Goal: Information Seeking & Learning: Understand process/instructions

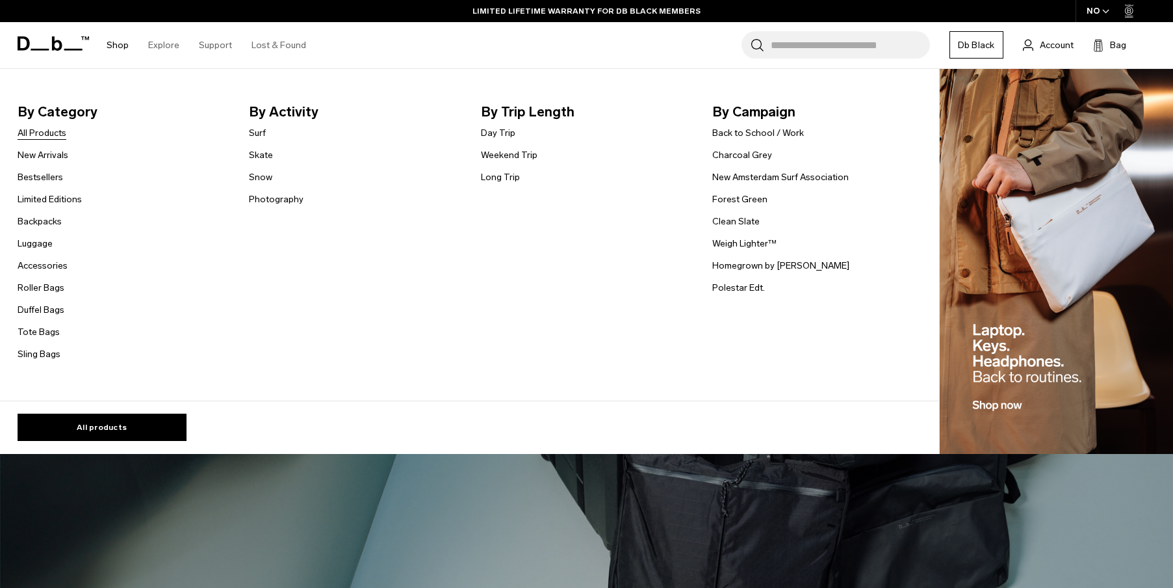
click at [44, 132] on link "All Products" at bounding box center [42, 133] width 49 height 14
click at [49, 153] on link "New Arrivals" at bounding box center [43, 155] width 51 height 14
click at [51, 176] on link "Bestsellers" at bounding box center [40, 177] width 45 height 14
click at [55, 200] on link "Limited Editions" at bounding box center [50, 199] width 64 height 14
drag, startPoint x: 49, startPoint y: 223, endPoint x: 42, endPoint y: 234, distance: 13.5
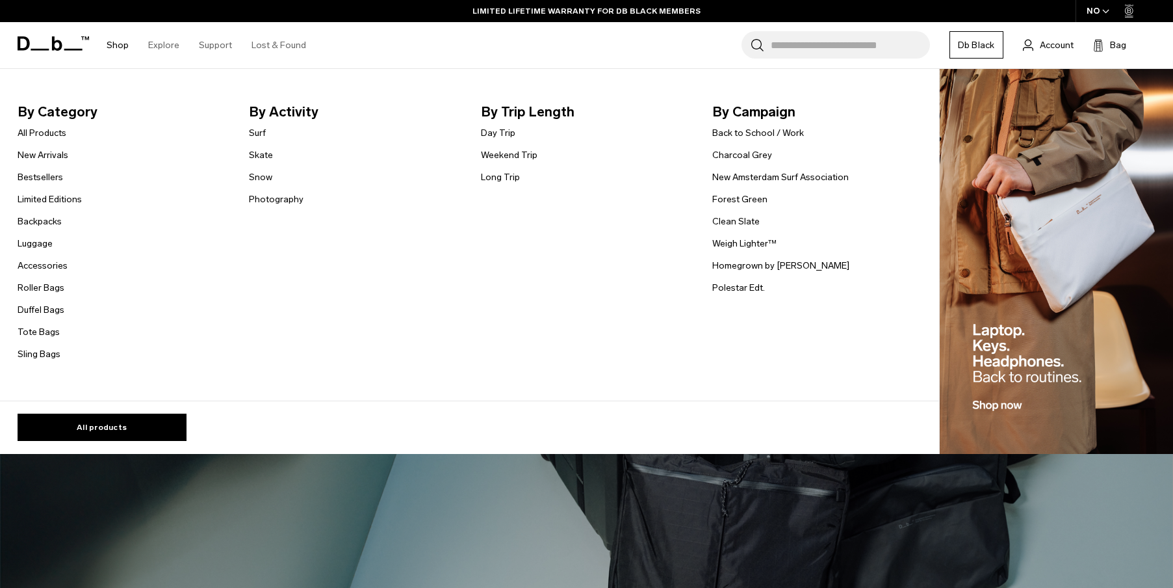
click at [49, 223] on link "Backpacks" at bounding box center [40, 221] width 44 height 14
click at [37, 245] on link "Luggage" at bounding box center [35, 244] width 35 height 14
click at [49, 266] on link "Accessories" at bounding box center [43, 266] width 50 height 14
click at [47, 284] on link "Roller Bags" at bounding box center [41, 288] width 47 height 14
click at [44, 303] on link "Duffel Bags" at bounding box center [41, 310] width 47 height 14
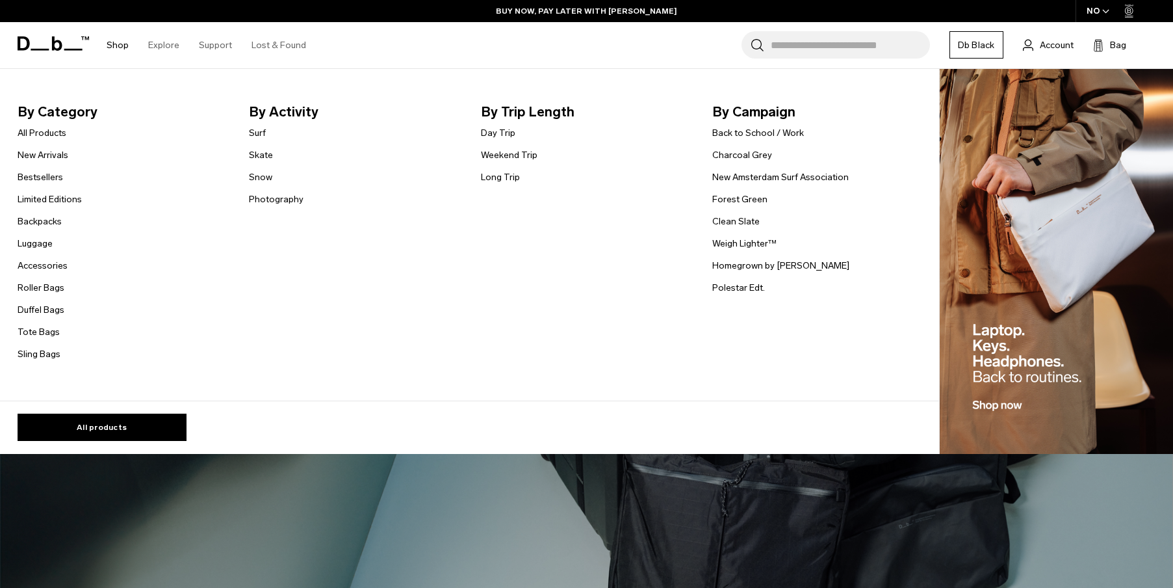
drag, startPoint x: 47, startPoint y: 326, endPoint x: 43, endPoint y: 340, distance: 14.2
click at [47, 326] on link "Tote Bags" at bounding box center [39, 332] width 42 height 14
click at [43, 352] on link "Sling Bags" at bounding box center [39, 354] width 43 height 14
click at [256, 133] on link "Surf" at bounding box center [257, 133] width 17 height 14
click at [259, 151] on link "Skate" at bounding box center [261, 155] width 24 height 14
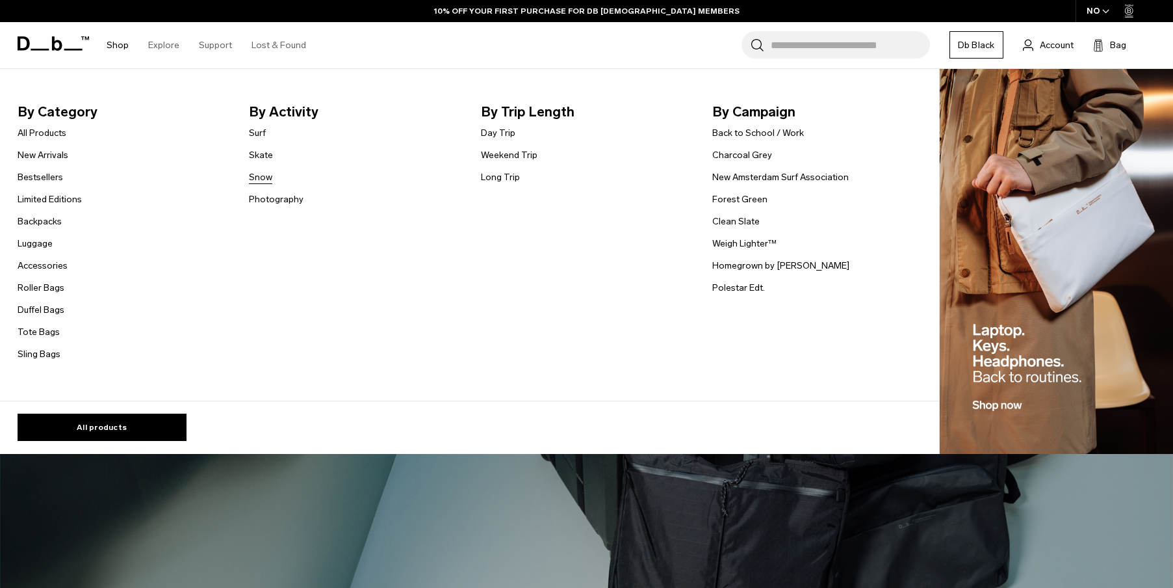
click at [266, 175] on link "Snow" at bounding box center [260, 177] width 23 height 14
click at [270, 201] on link "Photography" at bounding box center [276, 199] width 55 height 14
click at [510, 136] on link "Day Trip" at bounding box center [498, 133] width 34 height 14
click at [514, 153] on link "Weekend Trip" at bounding box center [509, 155] width 57 height 14
click at [504, 177] on link "Long Trip" at bounding box center [500, 177] width 39 height 14
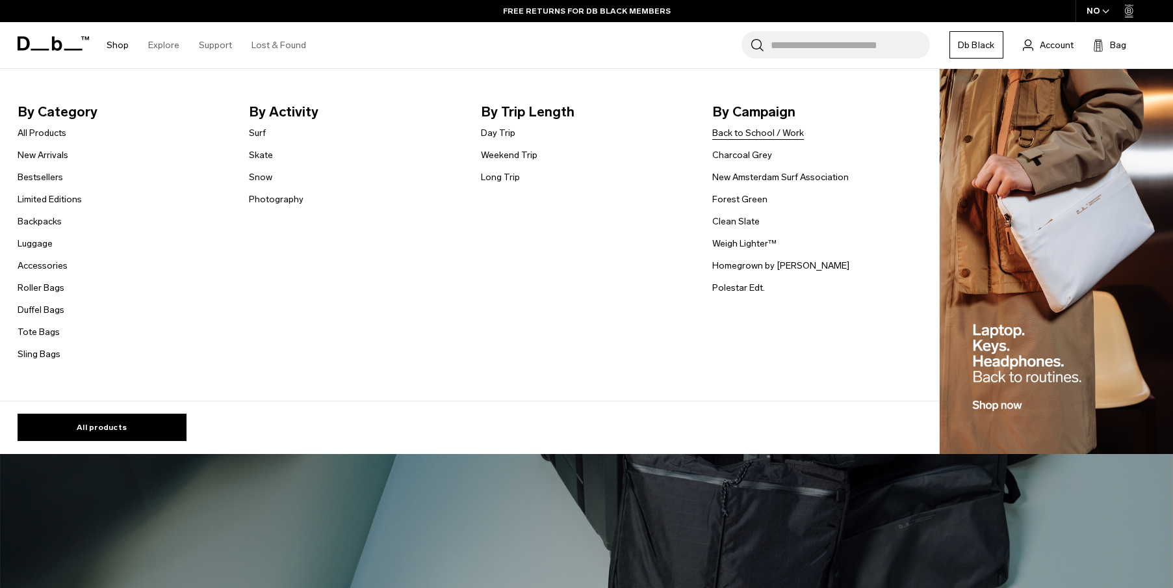
click at [776, 133] on link "Back to School / Work" at bounding box center [758, 133] width 92 height 14
click at [758, 152] on link "Charcoal Grey" at bounding box center [742, 155] width 60 height 14
click at [764, 181] on link "New Amsterdam Surf Association" at bounding box center [780, 177] width 136 height 14
click at [743, 203] on link "Forest Green" at bounding box center [739, 199] width 55 height 14
click at [744, 216] on link "Clean Slate" at bounding box center [735, 221] width 47 height 14
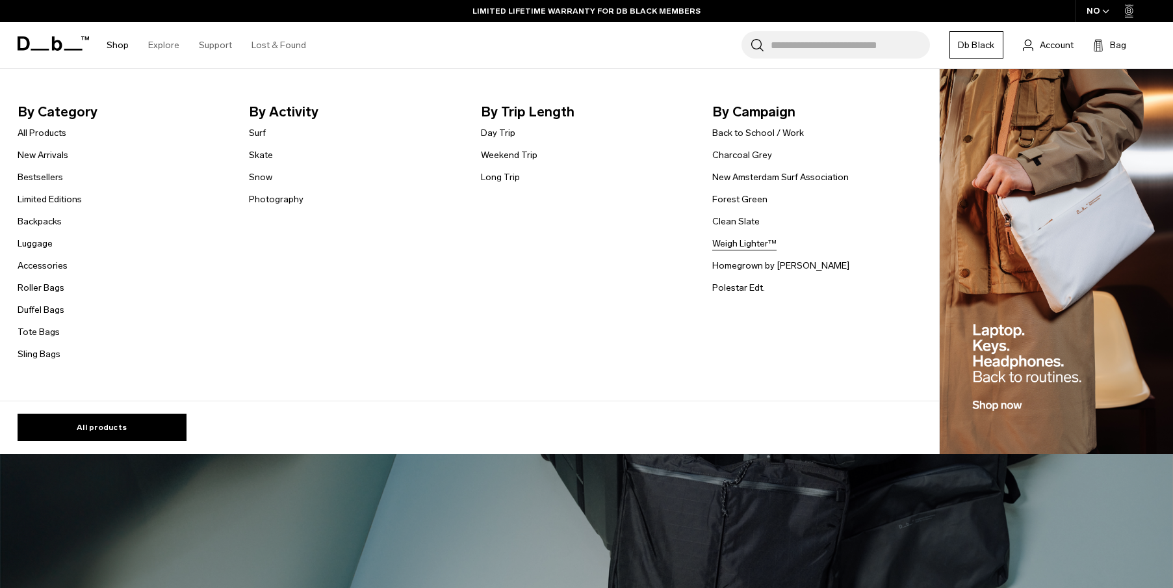
click at [750, 246] on link "Weigh Lighter™" at bounding box center [744, 244] width 64 height 14
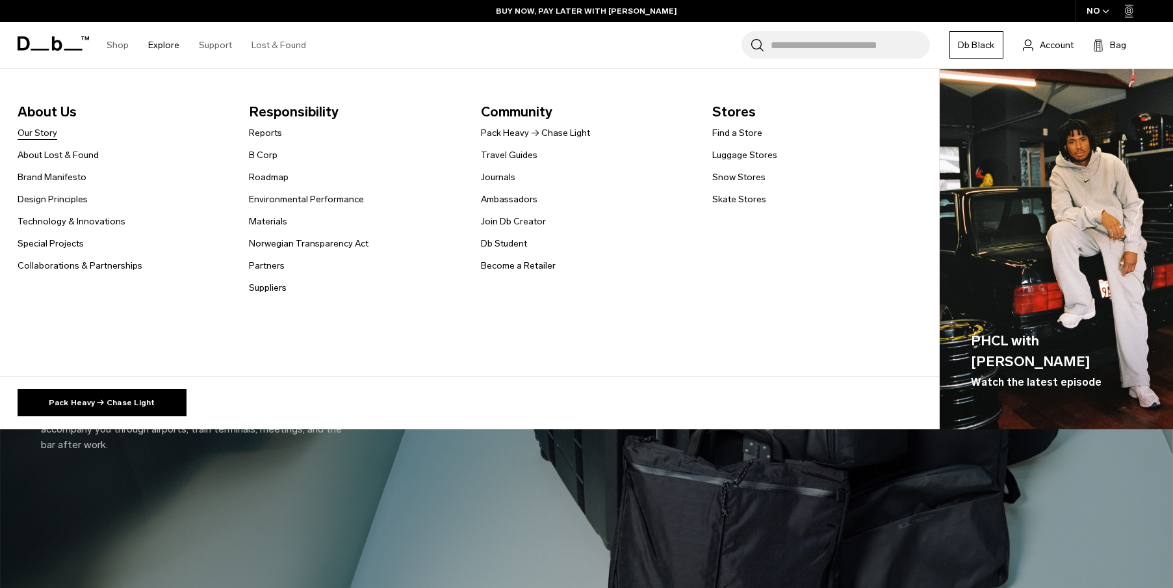
click at [43, 133] on link "Our Story" at bounding box center [38, 133] width 40 height 14
click at [52, 158] on link "About Lost & Found" at bounding box center [58, 155] width 81 height 14
click at [60, 174] on link "Brand Manifesto" at bounding box center [52, 177] width 69 height 14
click at [60, 203] on link "Design Principles" at bounding box center [53, 199] width 70 height 14
drag, startPoint x: 68, startPoint y: 221, endPoint x: 61, endPoint y: 229, distance: 10.6
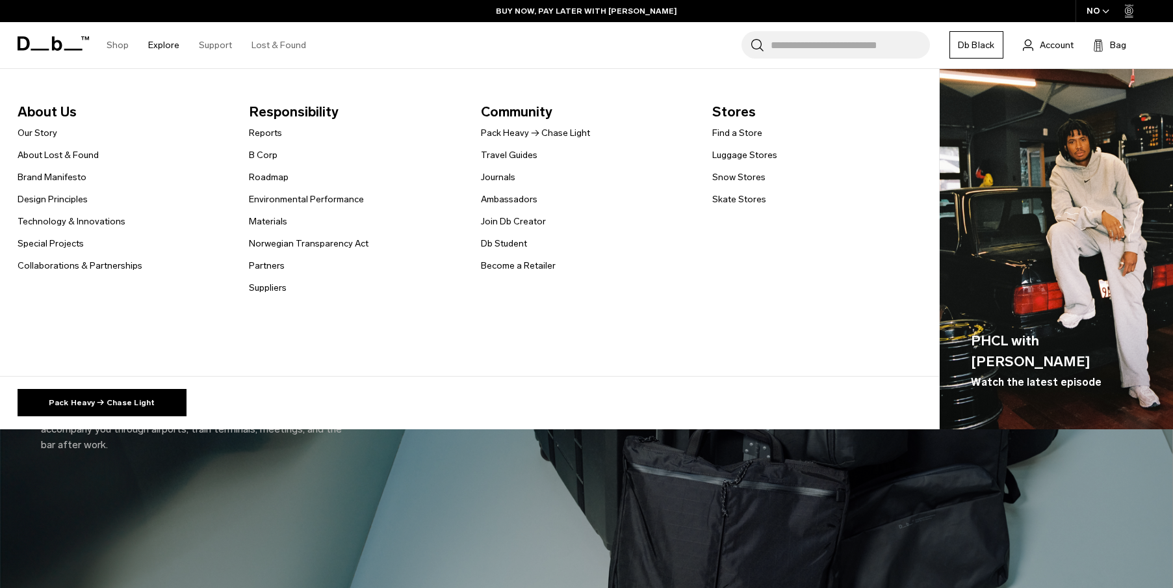
click at [68, 221] on link "Technology & Innovations" at bounding box center [72, 221] width 108 height 14
click at [63, 244] on link "Special Projects" at bounding box center [51, 244] width 66 height 14
click at [79, 263] on link "Collaborations & Partnerships" at bounding box center [80, 266] width 125 height 14
click at [272, 128] on link "Reports" at bounding box center [265, 133] width 33 height 14
click at [266, 160] on link "B Corp" at bounding box center [263, 155] width 29 height 14
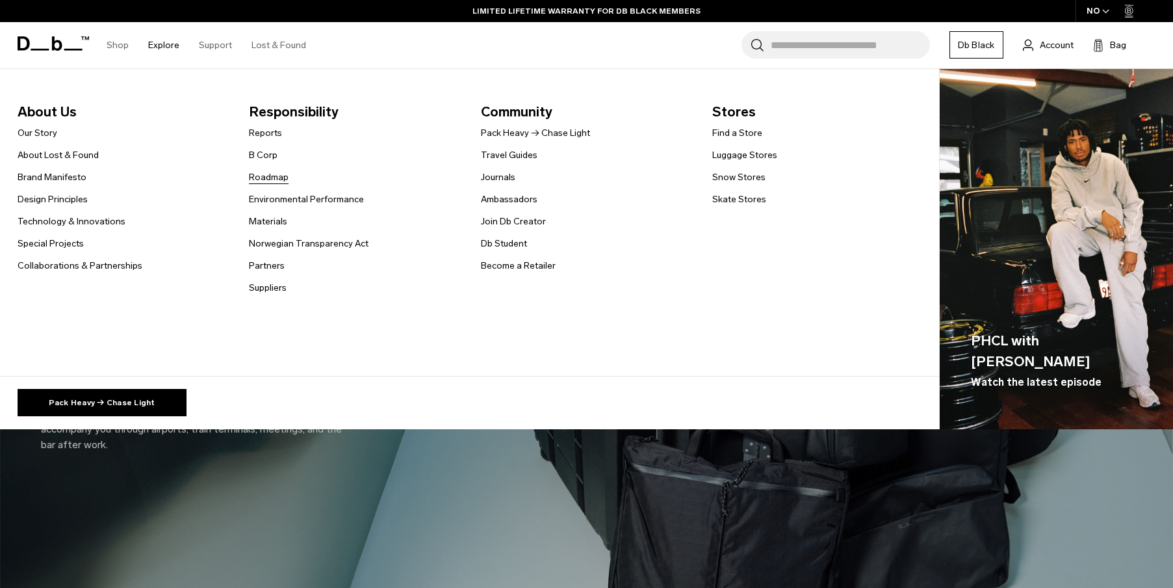
click at [268, 177] on link "Roadmap" at bounding box center [269, 177] width 40 height 14
click at [276, 198] on link "Environmental Performance" at bounding box center [306, 199] width 115 height 14
click at [276, 221] on link "Materials" at bounding box center [268, 221] width 38 height 14
drag, startPoint x: 282, startPoint y: 244, endPoint x: 272, endPoint y: 258, distance: 17.2
click at [282, 244] on link "Norwegian Transparency Act" at bounding box center [309, 244] width 120 height 14
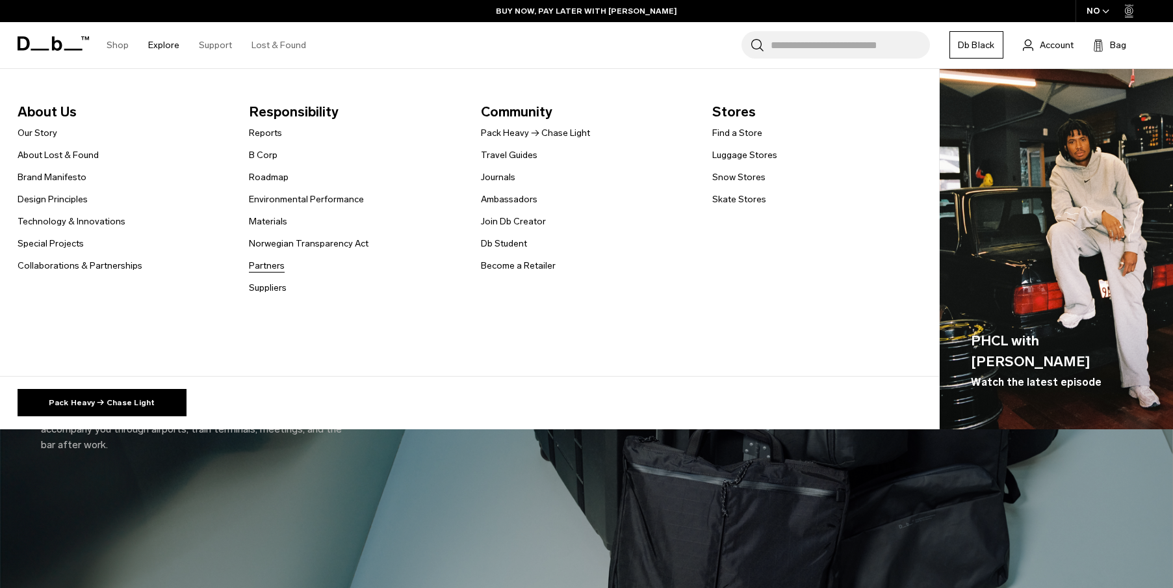
click at [270, 261] on link "Partners" at bounding box center [267, 266] width 36 height 14
click at [276, 285] on link "Suppliers" at bounding box center [268, 288] width 38 height 14
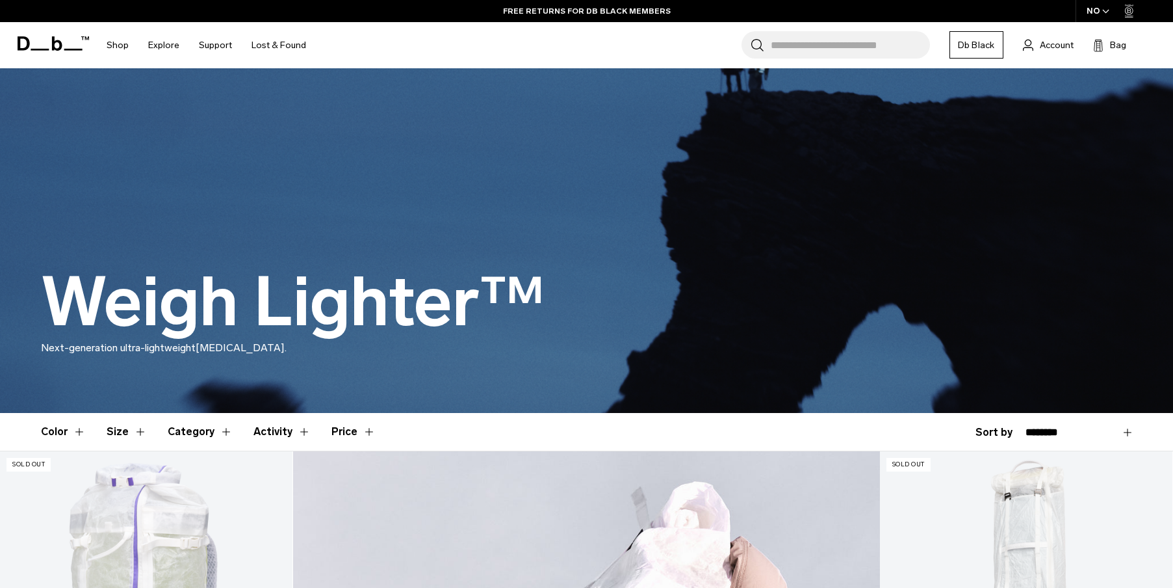
scroll to position [9, 0]
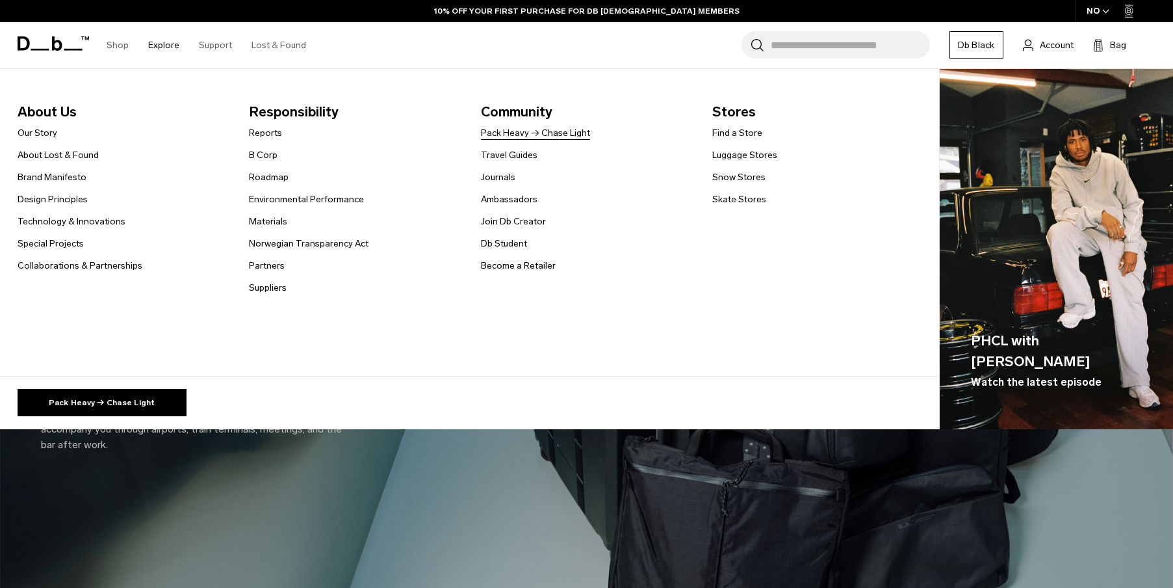
click at [512, 133] on link "Pack Heavy → Chase Light" at bounding box center [535, 133] width 109 height 14
click at [511, 155] on link "Travel Guides" at bounding box center [509, 155] width 57 height 14
click at [506, 174] on link "Journals" at bounding box center [498, 177] width 34 height 14
click at [512, 200] on link "Ambassadors" at bounding box center [509, 199] width 57 height 14
click at [526, 220] on link "Join Db Creator" at bounding box center [513, 221] width 65 height 14
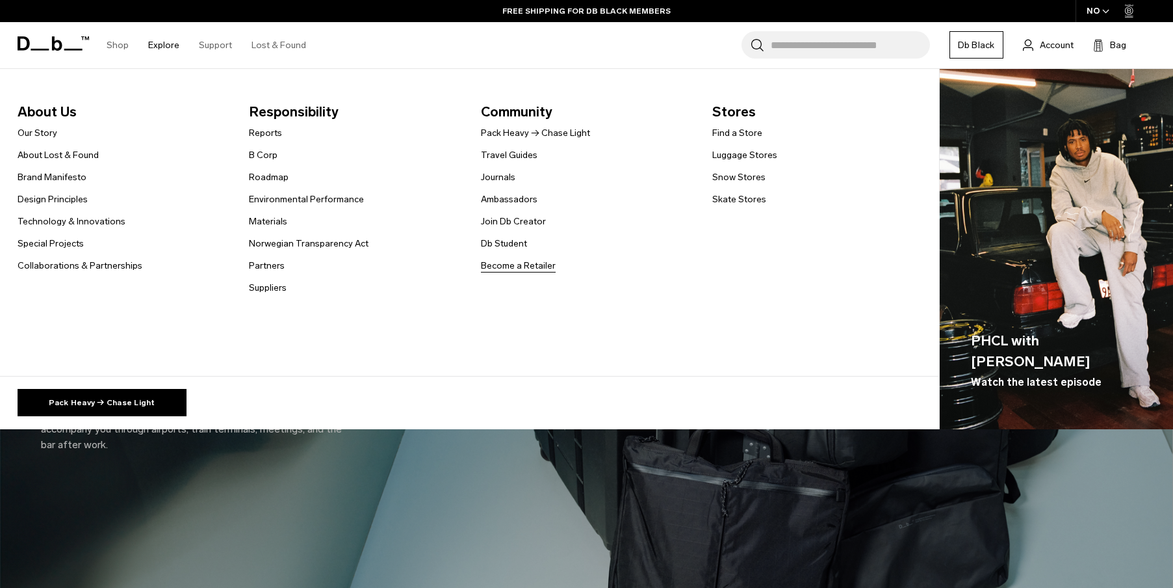
drag, startPoint x: 515, startPoint y: 244, endPoint x: 517, endPoint y: 261, distance: 17.1
click at [515, 244] on link "Db Student" at bounding box center [504, 244] width 46 height 14
click at [518, 263] on link "Become a Retailer" at bounding box center [518, 266] width 75 height 14
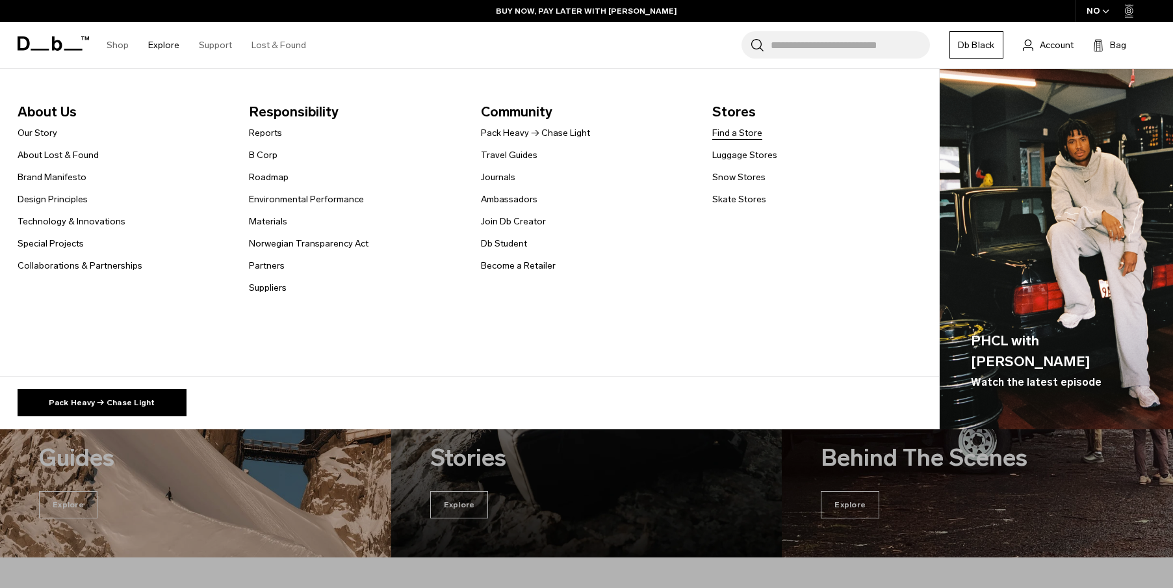
click at [754, 127] on link "Find a Store" at bounding box center [737, 133] width 50 height 14
drag, startPoint x: 755, startPoint y: 152, endPoint x: 749, endPoint y: 176, distance: 24.6
click at [755, 152] on link "Luggage Stores" at bounding box center [744, 155] width 65 height 14
click at [747, 181] on link "Snow Stores" at bounding box center [738, 177] width 53 height 14
click at [745, 202] on link "Skate Stores" at bounding box center [739, 199] width 54 height 14
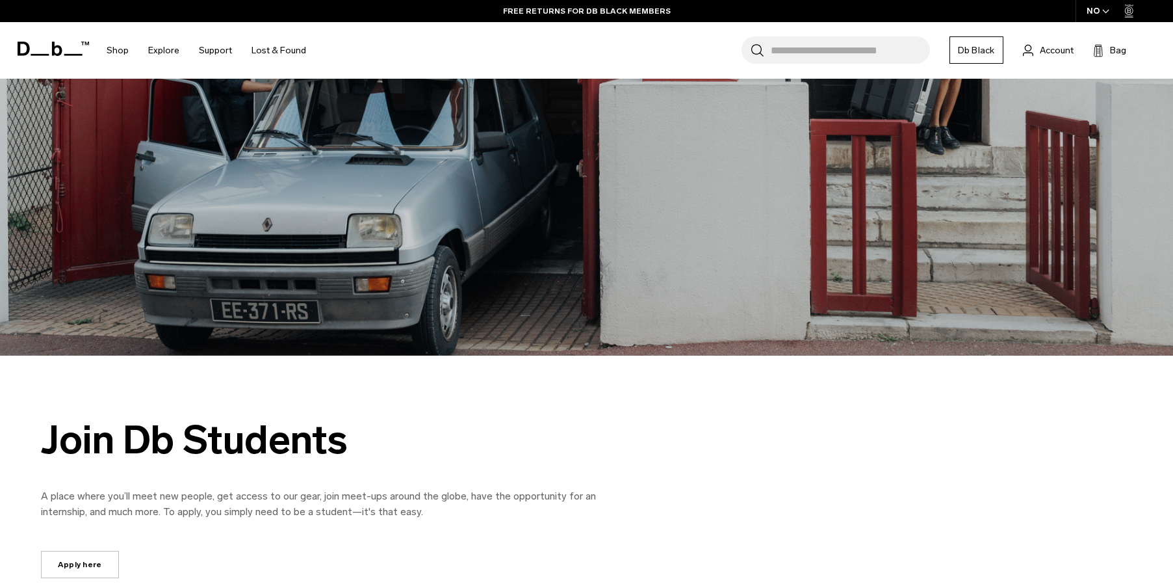
scroll to position [563, 0]
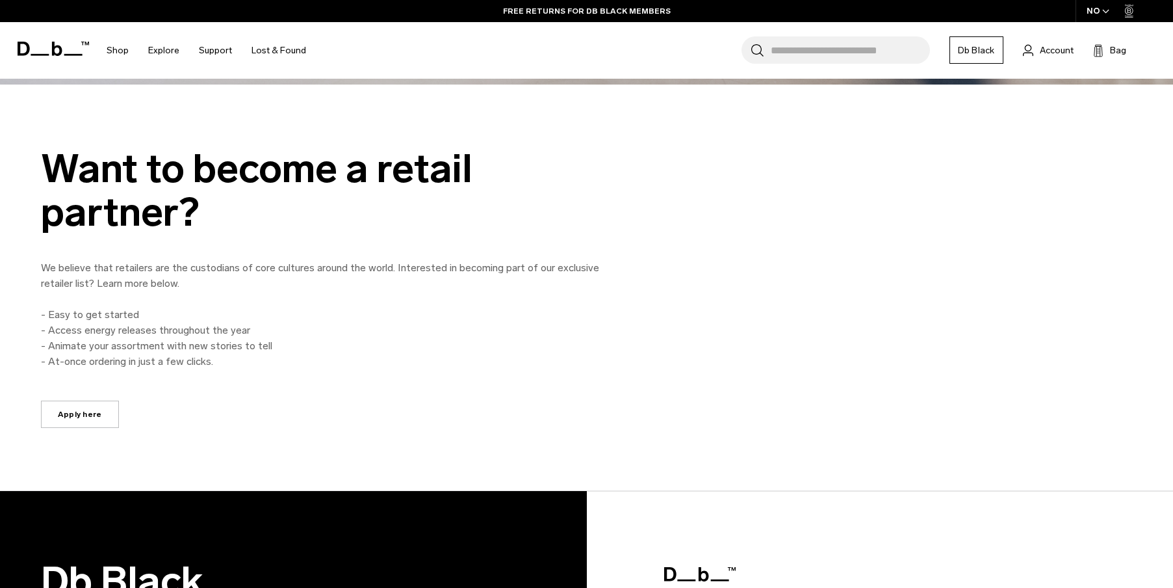
scroll to position [578, 0]
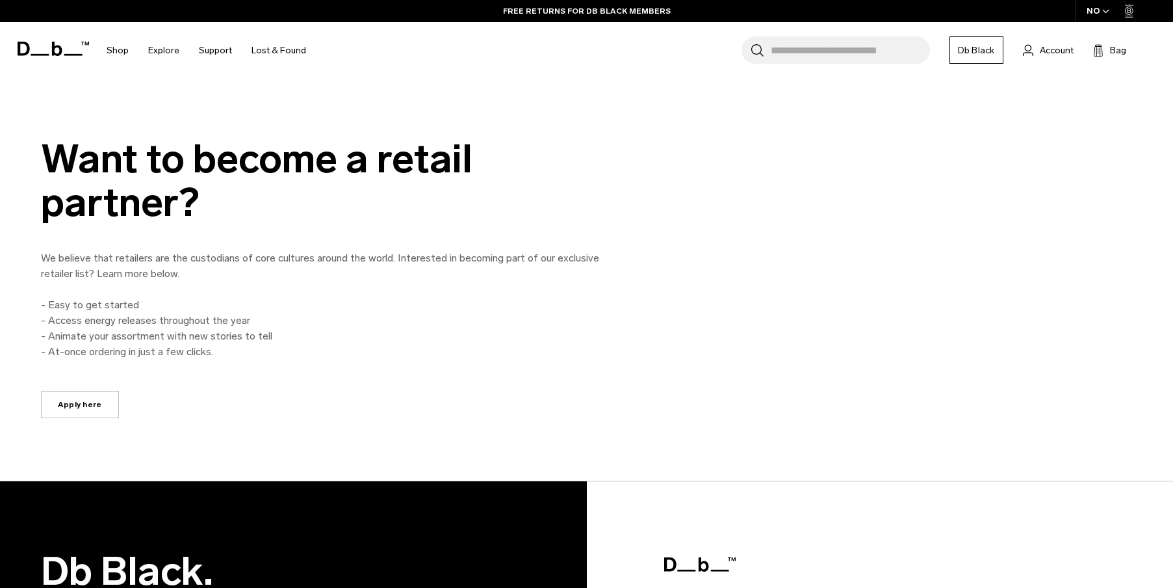
click at [90, 402] on link "Apply here" at bounding box center [80, 404] width 78 height 27
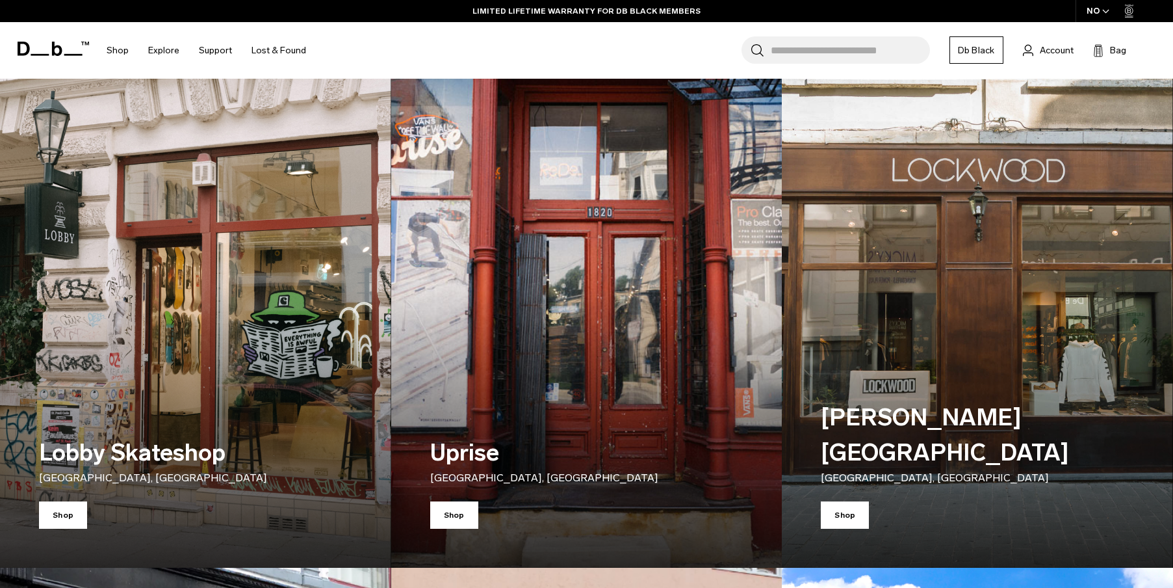
scroll to position [2285, 0]
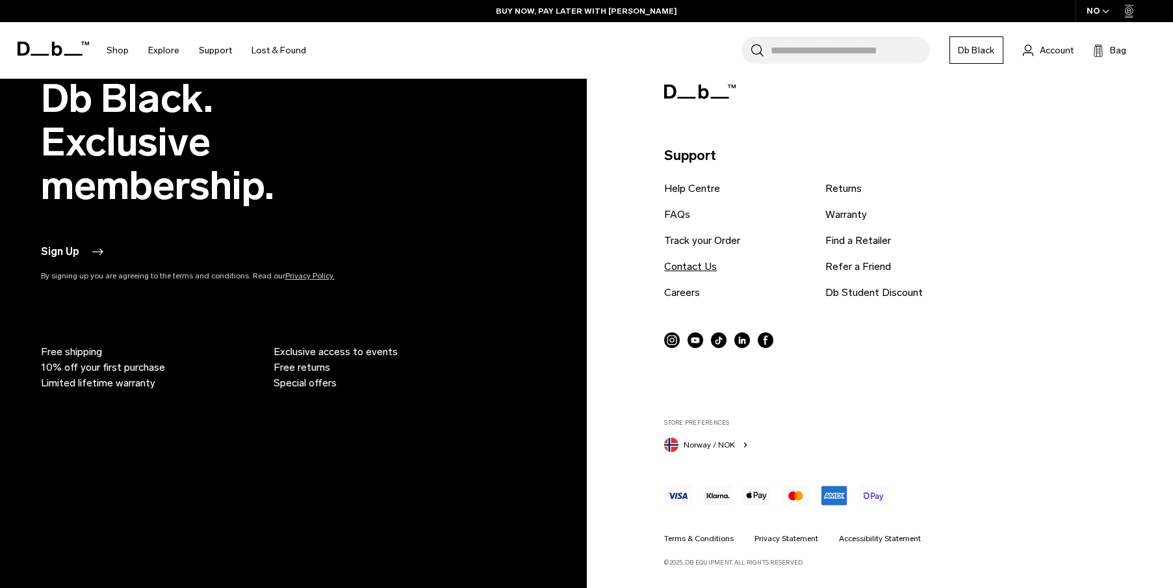
click at [702, 270] on link "Contact Us" at bounding box center [690, 267] width 53 height 16
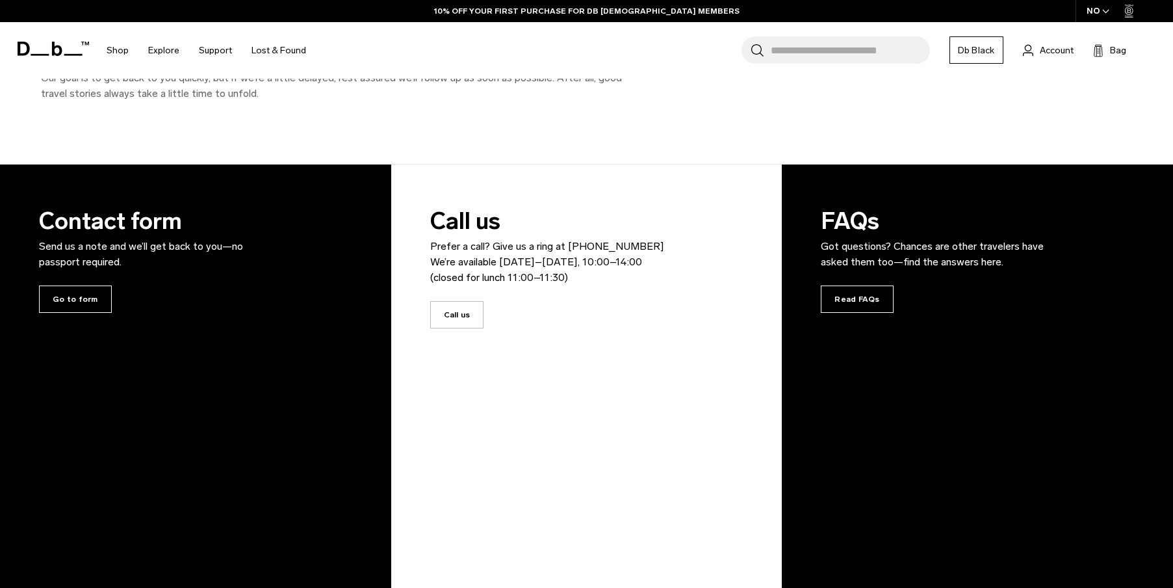
scroll to position [194, 0]
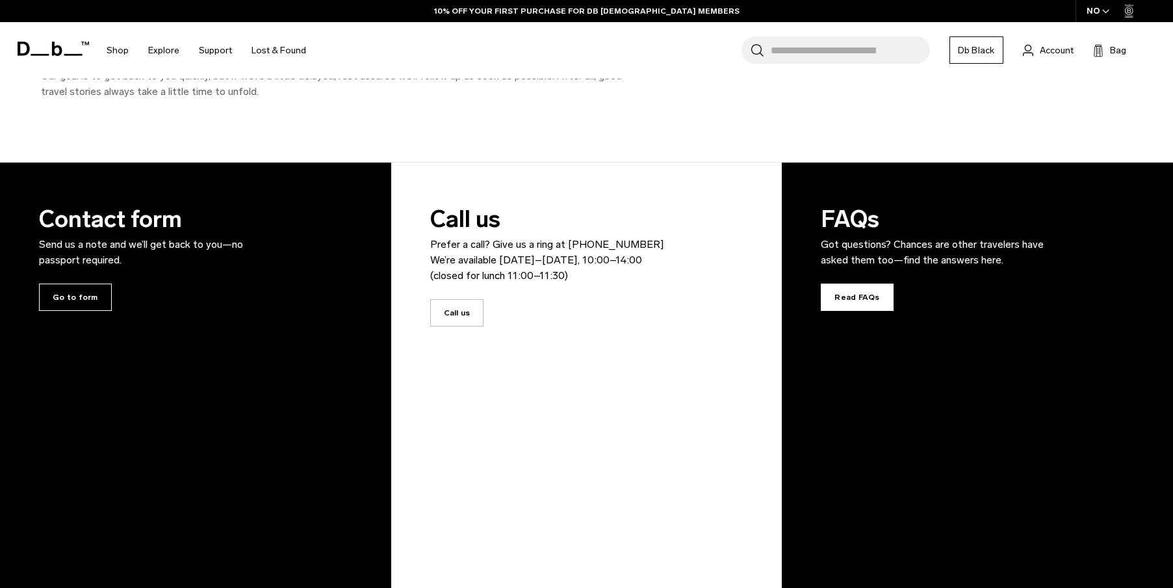
click at [865, 298] on span "Read FAQs" at bounding box center [857, 296] width 72 height 27
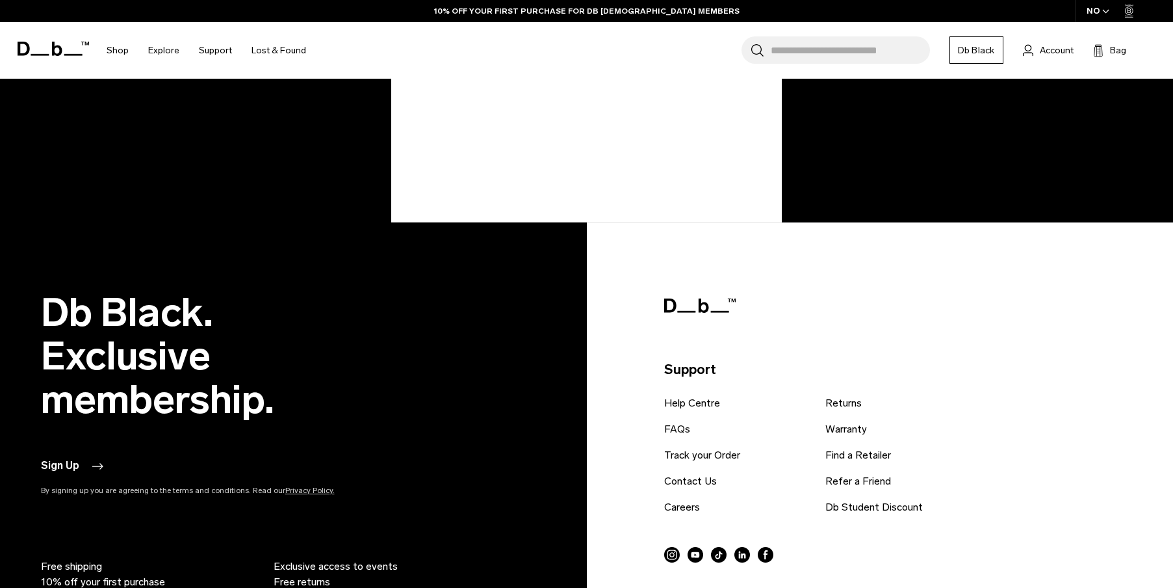
scroll to position [626, 0]
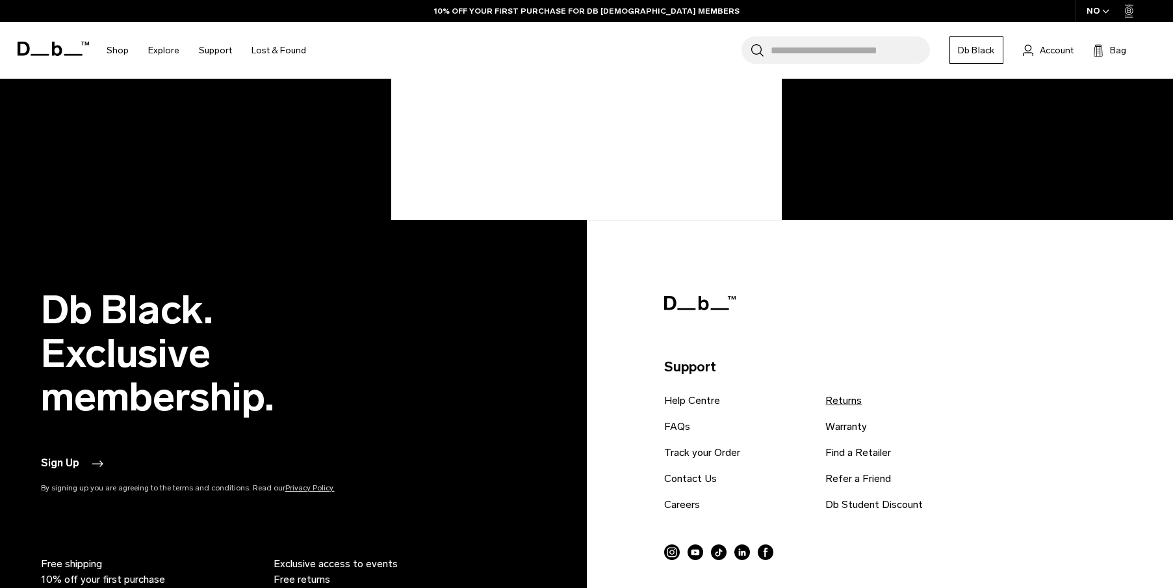
click at [849, 402] on link "Returns" at bounding box center [843, 401] width 36 height 16
click at [852, 430] on link "Warranty" at bounding box center [846, 427] width 42 height 16
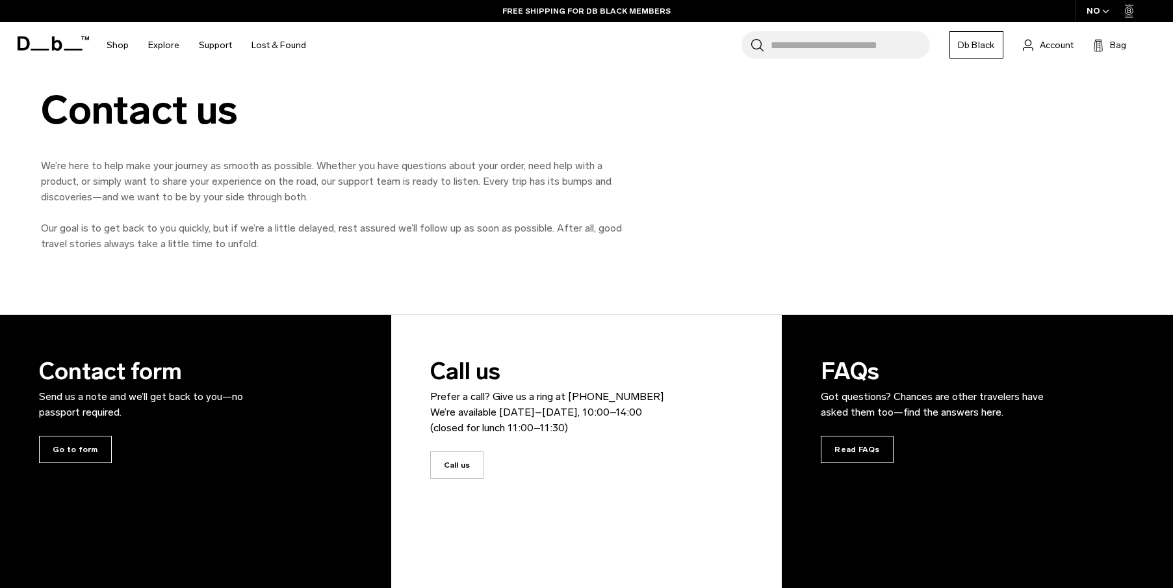
scroll to position [0, 0]
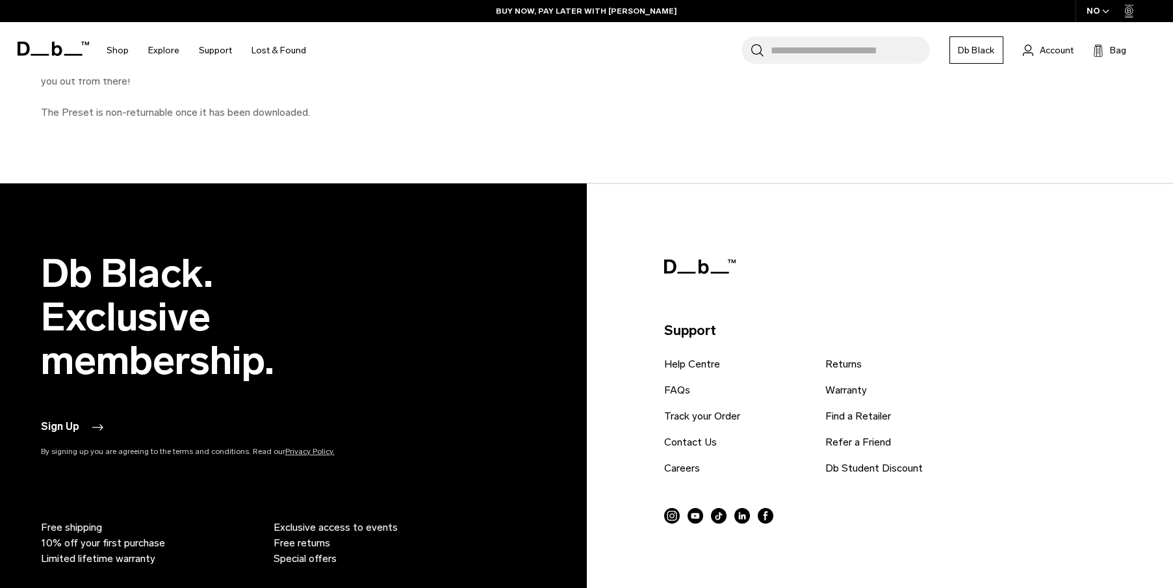
scroll to position [1315, 0]
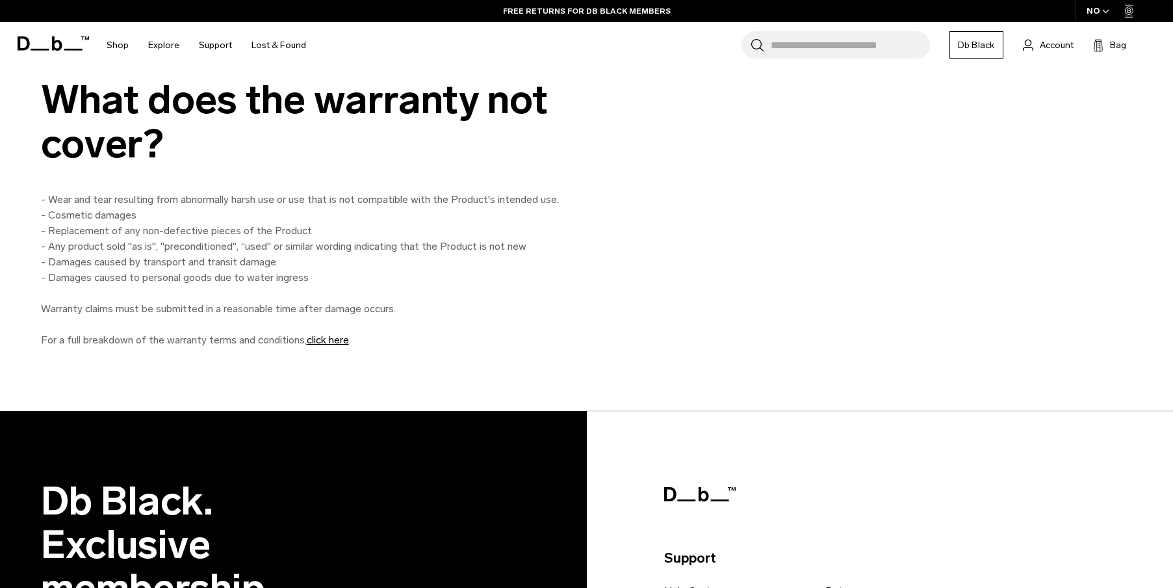
scroll to position [1516, 0]
click at [331, 342] on link "click here" at bounding box center [328, 340] width 42 height 12
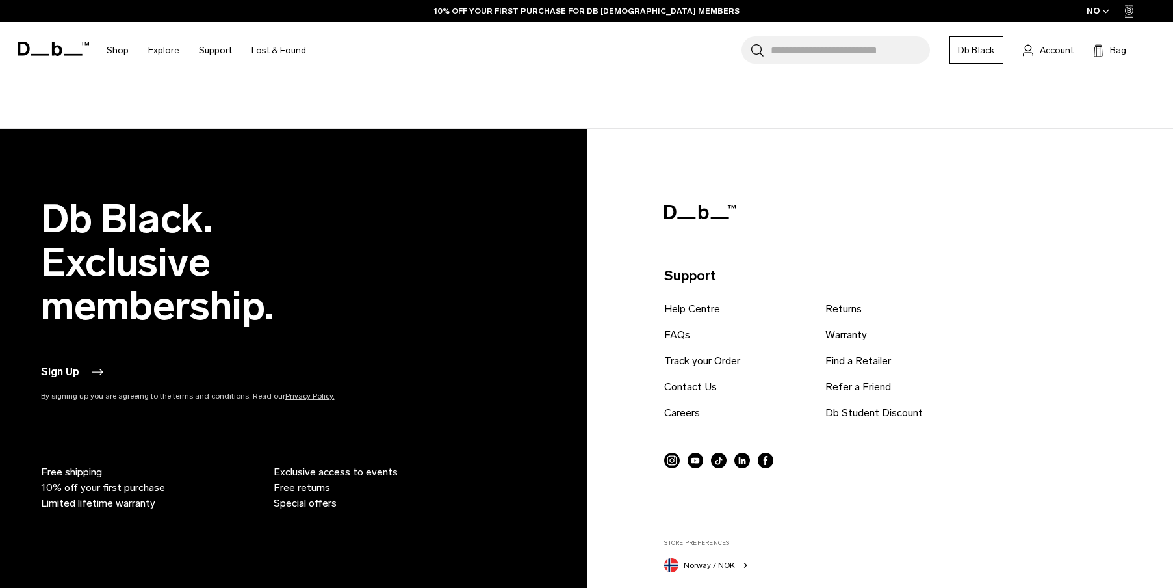
scroll to position [1791, 0]
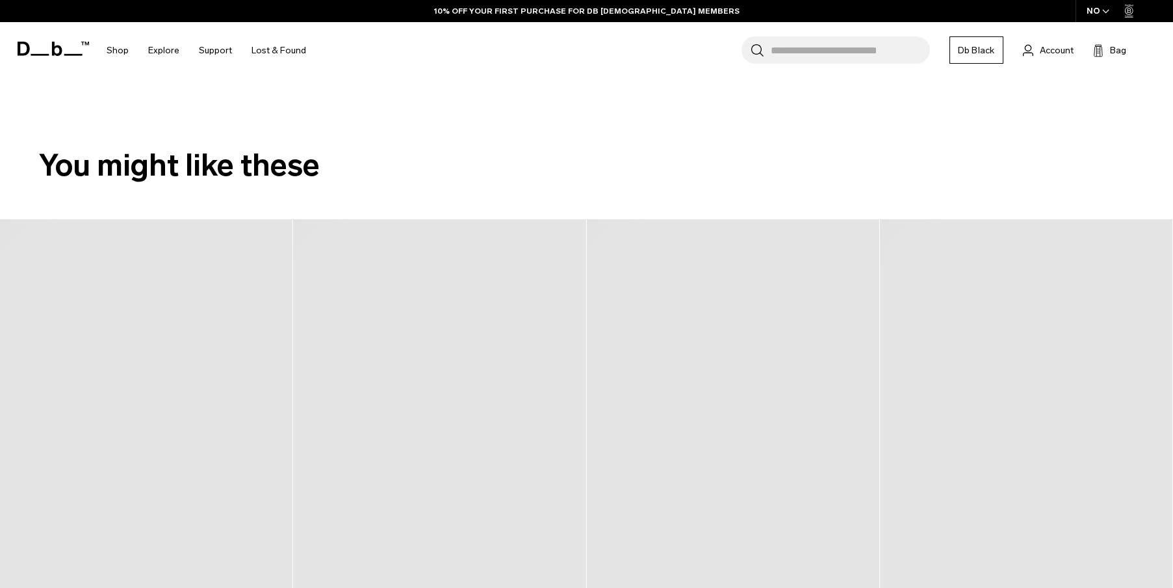
scroll to position [482, 0]
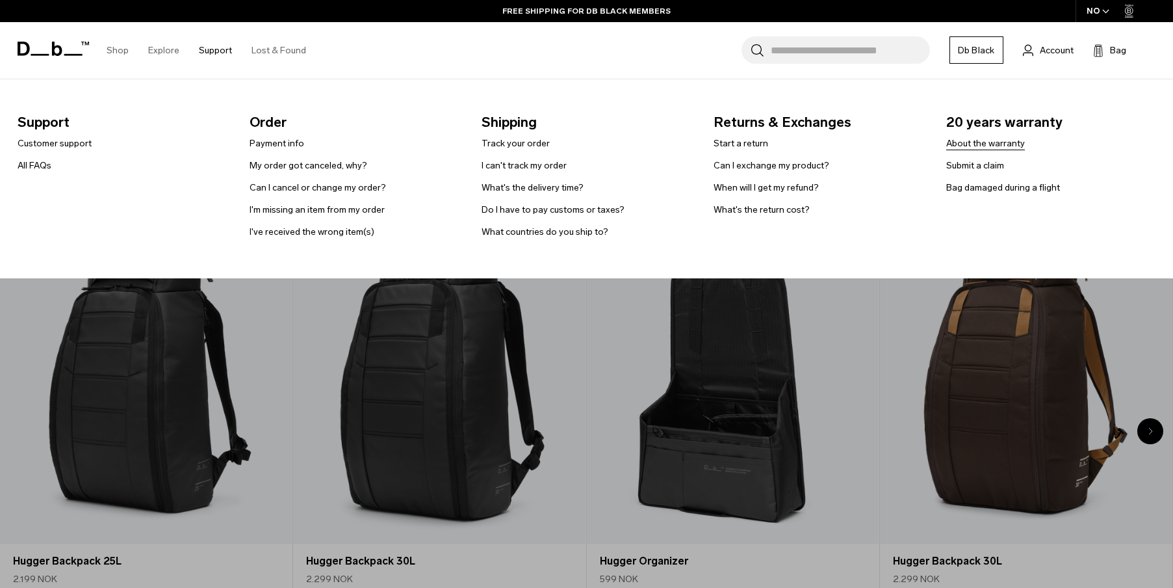
click at [990, 138] on link "About the warranty" at bounding box center [985, 143] width 79 height 14
click at [988, 192] on link "Bag damaged during a flight" at bounding box center [1003, 188] width 114 height 14
click at [985, 168] on link "Submit a claim" at bounding box center [975, 166] width 58 height 14
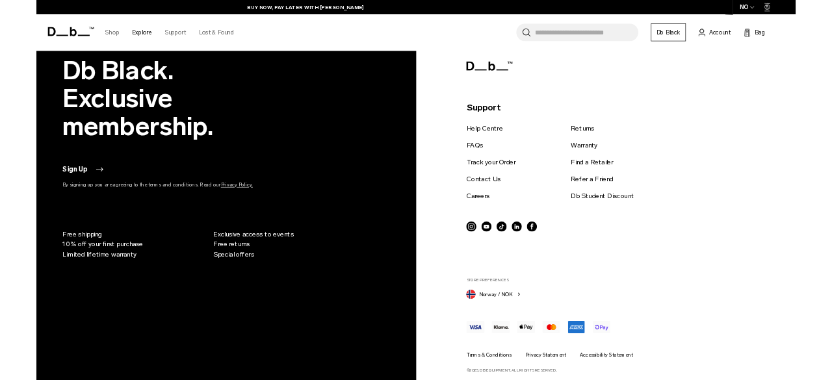
scroll to position [1854, 0]
